Goal: Information Seeking & Learning: Learn about a topic

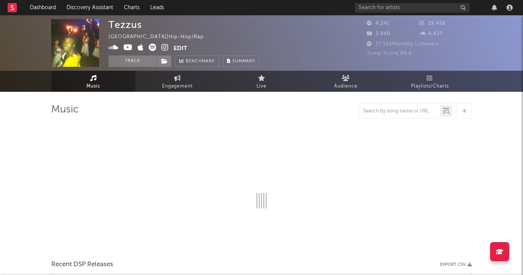
select select "1w"
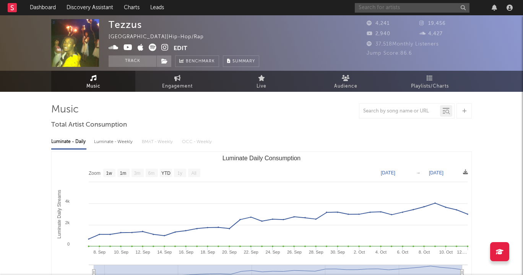
click at [428, 4] on input "text" at bounding box center [412, 8] width 115 height 10
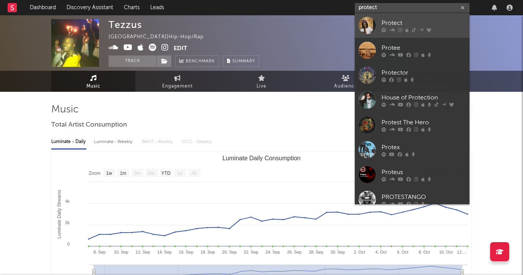
type input "protect"
click at [431, 19] on div "Protect" at bounding box center [424, 22] width 84 height 9
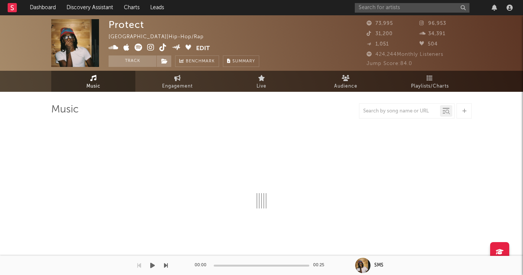
select select "6m"
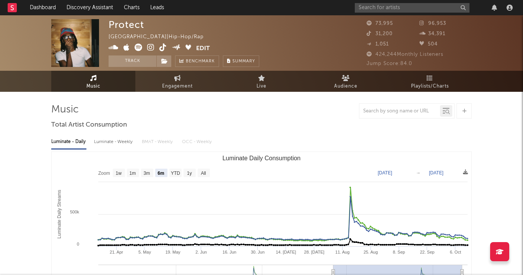
click at [150, 48] on icon at bounding box center [150, 48] width 7 height 8
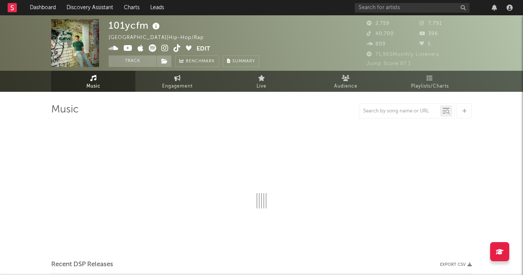
select select "1w"
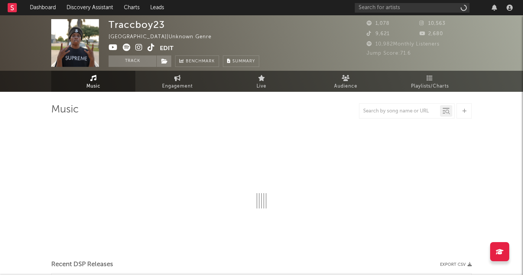
click at [139, 49] on icon at bounding box center [138, 48] width 7 height 8
select select "6m"
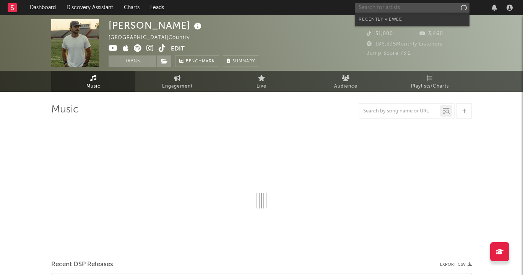
click at [411, 8] on input "text" at bounding box center [412, 8] width 115 height 10
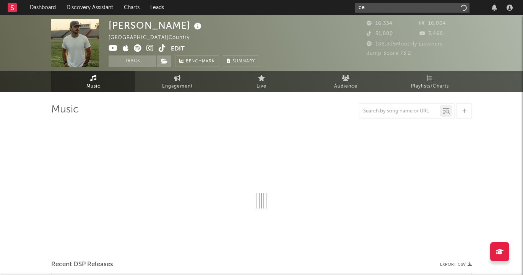
type input "cec"
select select "6m"
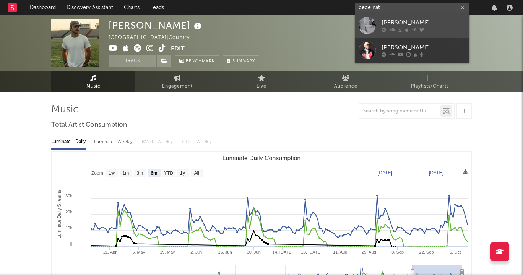
type input "cece nat"
click at [436, 25] on div "Cece Natalie" at bounding box center [424, 22] width 84 height 9
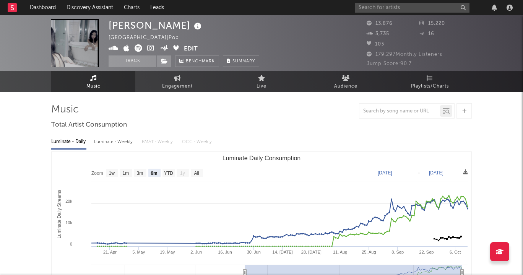
click at [109, 172] on text "1w" at bounding box center [112, 173] width 6 height 5
select select "1w"
type input "2025-10-06"
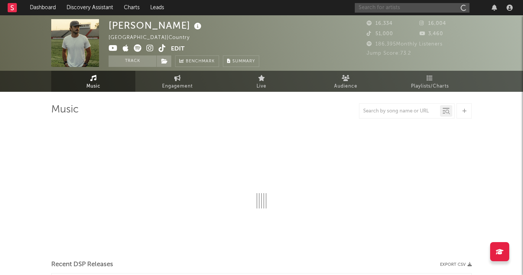
click at [450, 8] on input "text" at bounding box center [412, 8] width 115 height 10
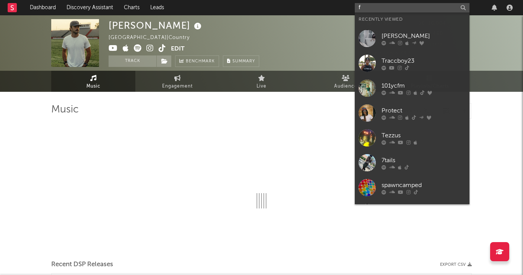
type input "fe"
select select "6m"
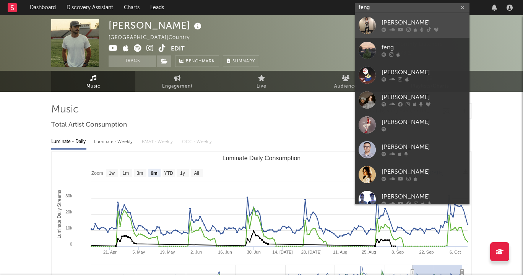
type input "feng"
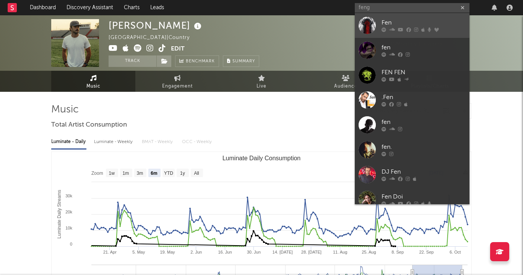
click at [398, 15] on link "Fen" at bounding box center [412, 25] width 115 height 25
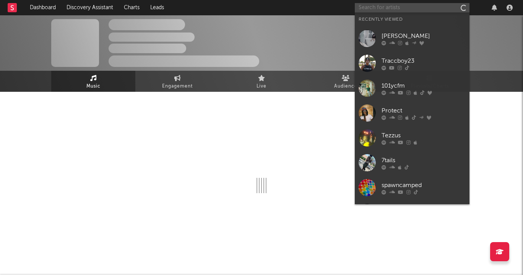
click at [395, 11] on input "text" at bounding box center [412, 8] width 115 height 10
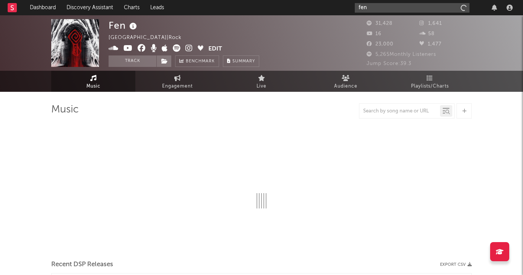
type input "feng"
select select "1w"
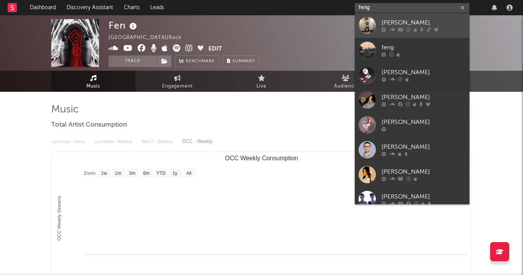
type input "feng"
click at [400, 23] on div "Feng" at bounding box center [424, 22] width 84 height 9
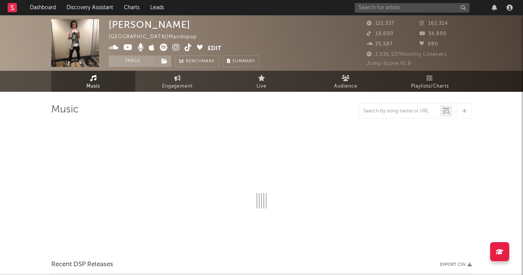
select select "6m"
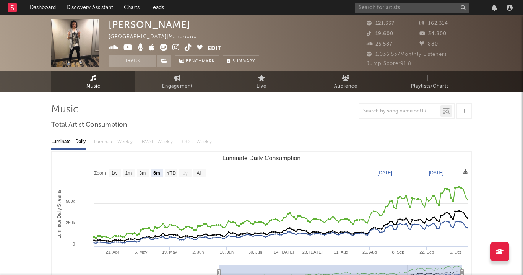
click at [175, 47] on icon at bounding box center [175, 48] width 7 height 8
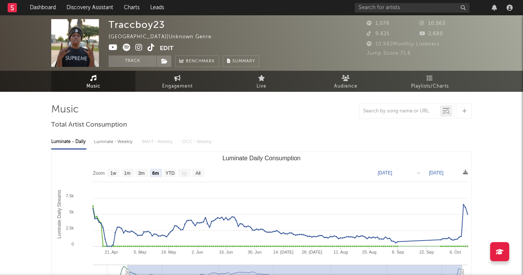
select select "6m"
